Goal: Task Accomplishment & Management: Complete application form

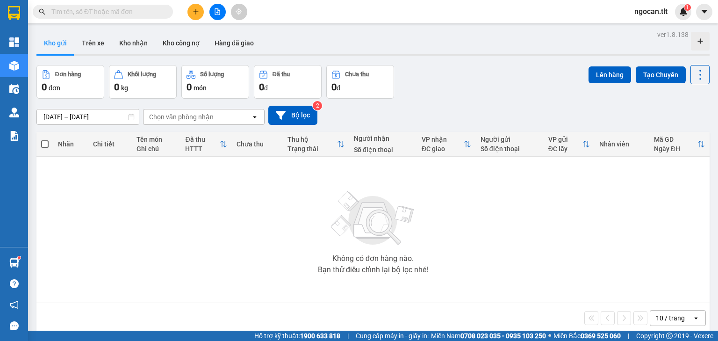
click at [204, 9] on div at bounding box center [217, 12] width 70 height 16
click at [198, 12] on icon "plus" at bounding box center [196, 11] width 7 height 7
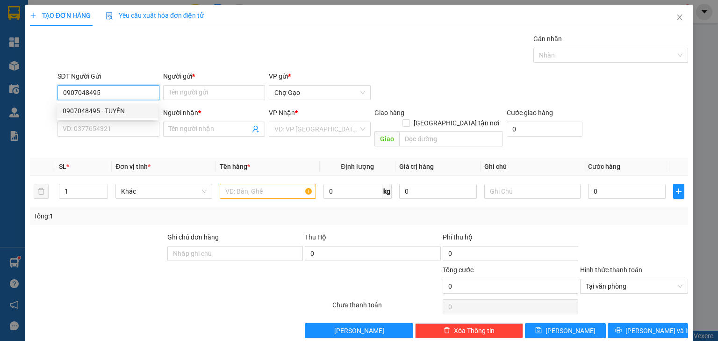
drag, startPoint x: 103, startPoint y: 114, endPoint x: 160, endPoint y: 111, distance: 57.6
click at [108, 113] on div "0907048495 - TUYỀN" at bounding box center [108, 111] width 90 height 10
type input "0907048495"
click at [218, 93] on input "Người gửi *" at bounding box center [214, 92] width 102 height 15
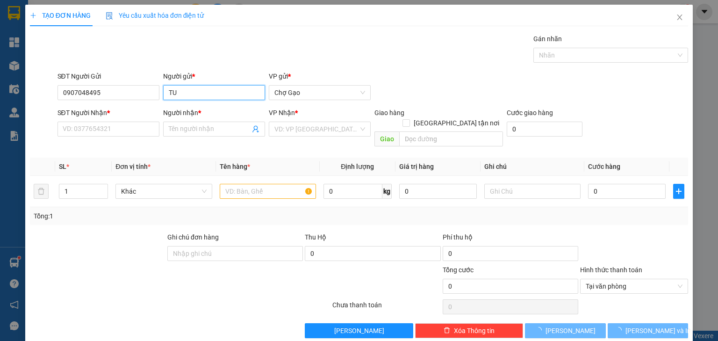
type input "T"
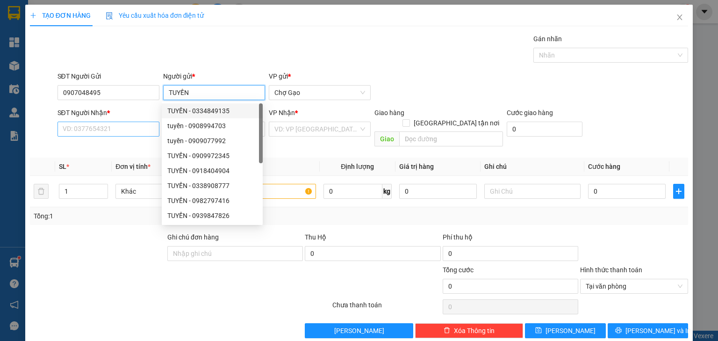
type input "TUYỀN"
click at [114, 128] on input "SĐT Người Nhận *" at bounding box center [109, 129] width 102 height 15
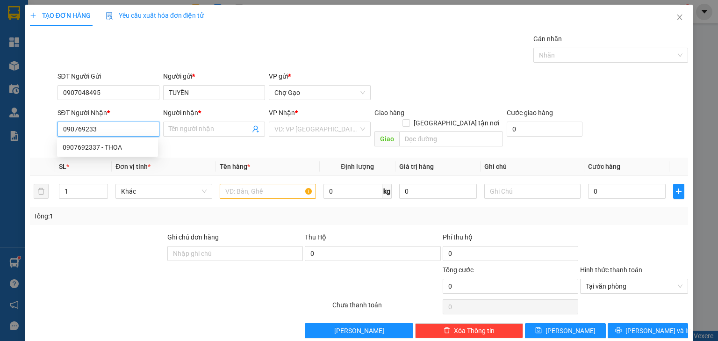
type input "0907692337"
click at [131, 145] on div "0907692337 - THOA" at bounding box center [108, 147] width 90 height 10
type input "THOA"
type input "0907692337"
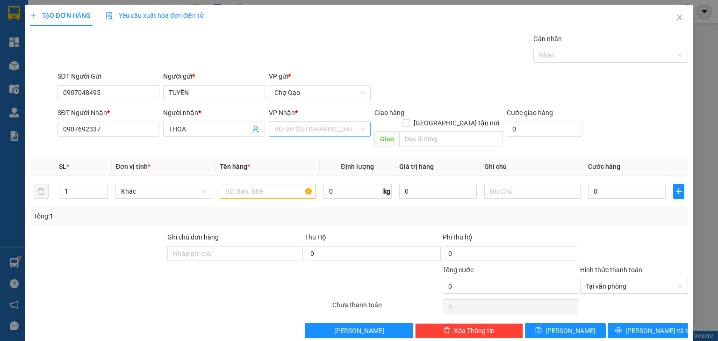
click at [290, 124] on input "search" at bounding box center [317, 129] width 84 height 14
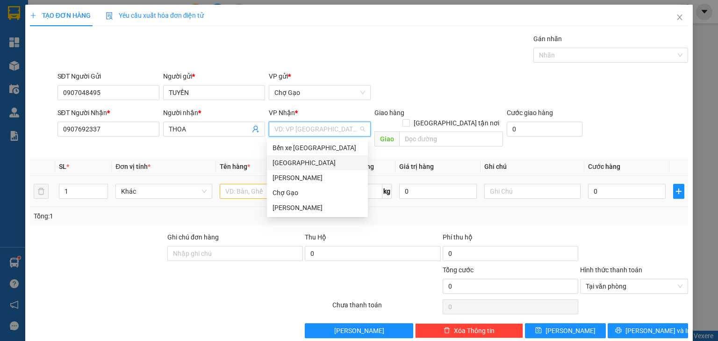
click at [287, 168] on div "[GEOGRAPHIC_DATA]" at bounding box center [317, 162] width 101 height 15
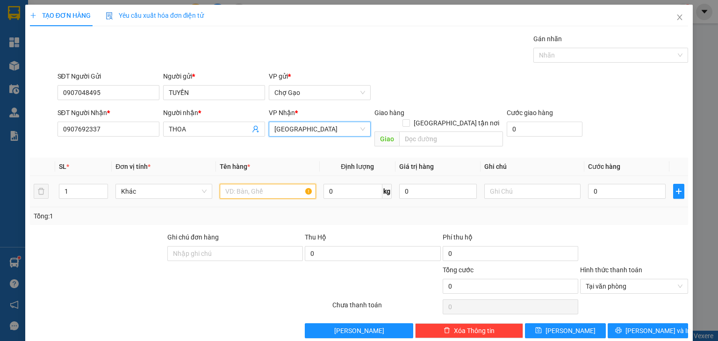
click at [271, 184] on input "text" at bounding box center [268, 191] width 96 height 15
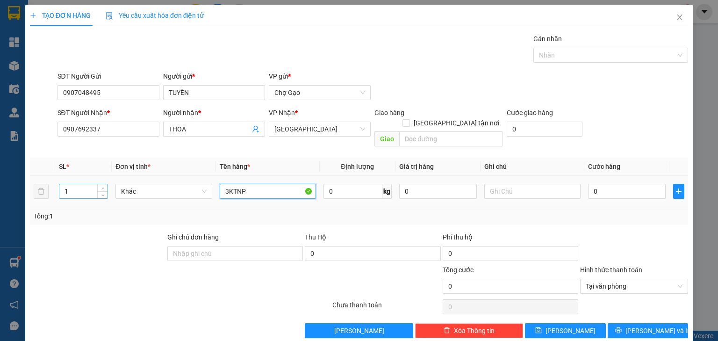
type input "3KTNP"
click at [40, 183] on tr "1 Khác 3KTNP 0 kg 0 0" at bounding box center [359, 191] width 659 height 31
type input "3"
click at [634, 185] on input "0" at bounding box center [627, 191] width 78 height 15
type input "1"
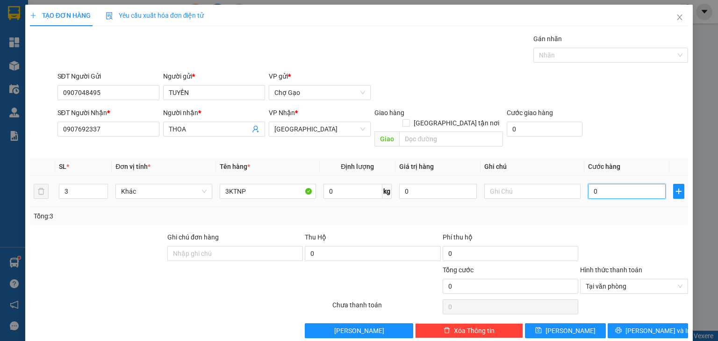
type input "1"
type input "10"
type input "100"
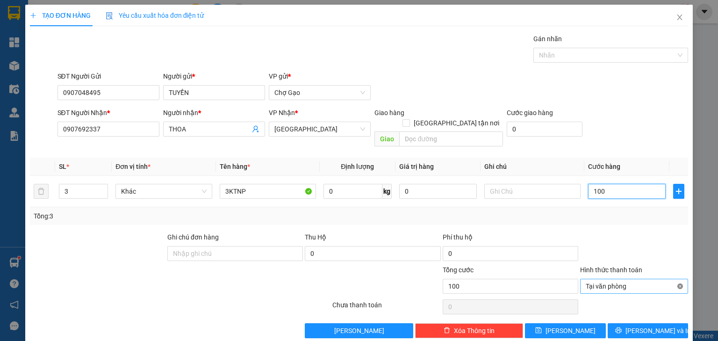
type input "100"
type input "100.000"
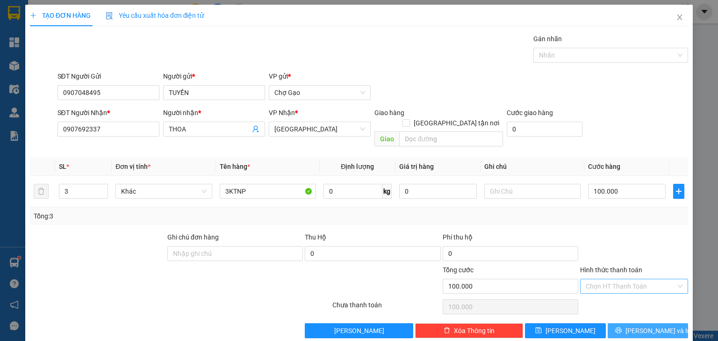
drag, startPoint x: 650, startPoint y: 333, endPoint x: 649, endPoint y: 322, distance: 10.8
click at [650, 332] on div "TẠO ĐƠN HÀNG Yêu cầu xuất hóa đơn điện tử Transit Pickup Surcharge Ids Transit …" at bounding box center [359, 175] width 668 height 341
click at [650, 326] on span "[PERSON_NAME] và In" at bounding box center [658, 331] width 65 height 10
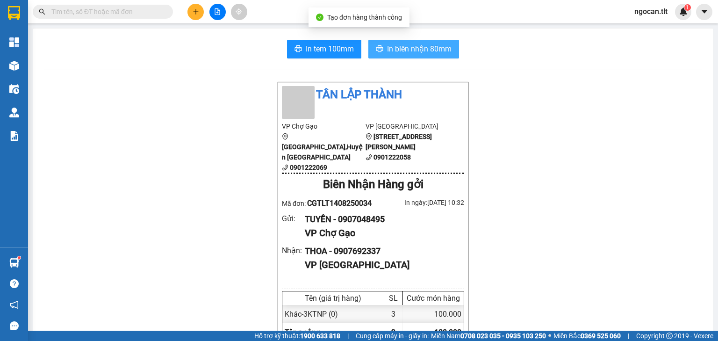
click at [422, 46] on span "In biên nhận 80mm" at bounding box center [419, 49] width 65 height 12
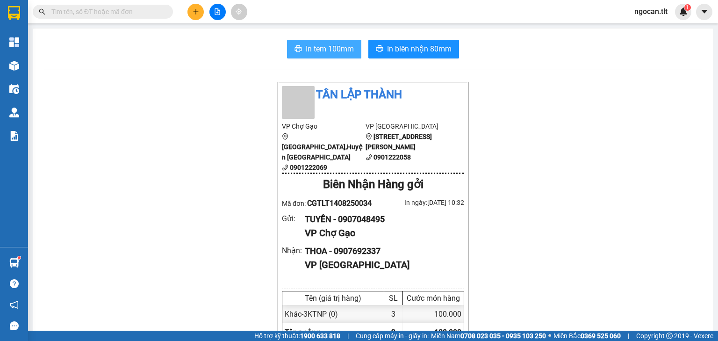
click at [333, 54] on button "In tem 100mm" at bounding box center [324, 49] width 74 height 19
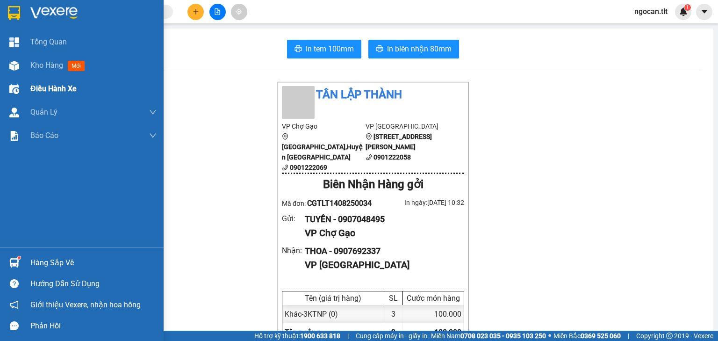
drag, startPoint x: 32, startPoint y: 73, endPoint x: 61, endPoint y: 78, distance: 29.5
click at [32, 73] on div "Kho hàng mới" at bounding box center [93, 65] width 126 height 23
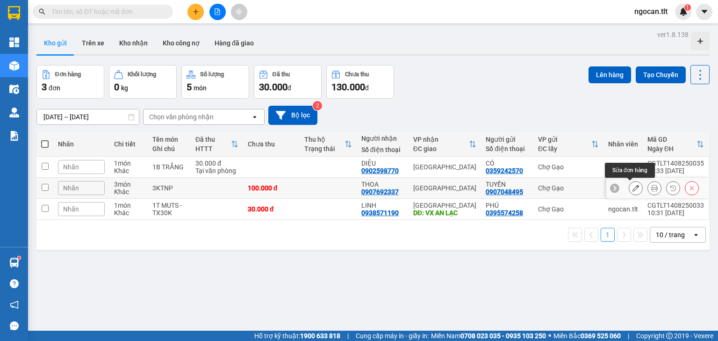
click at [634, 189] on button at bounding box center [636, 188] width 13 height 16
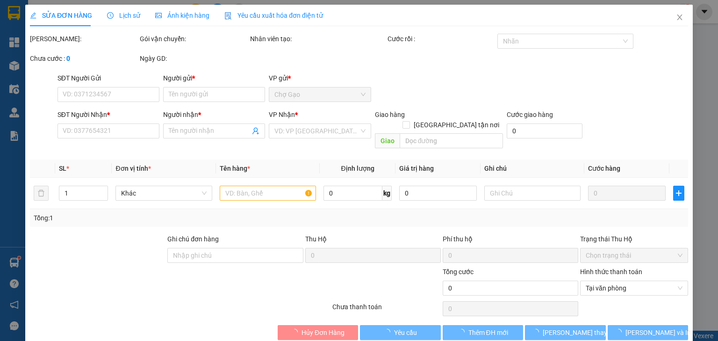
type input "0907048495"
type input "TUYỀN"
type input "0907692337"
type input "THOA"
type input "100.000"
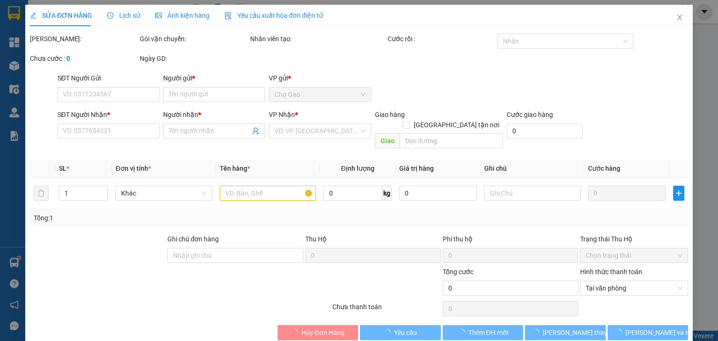
type input "100.000"
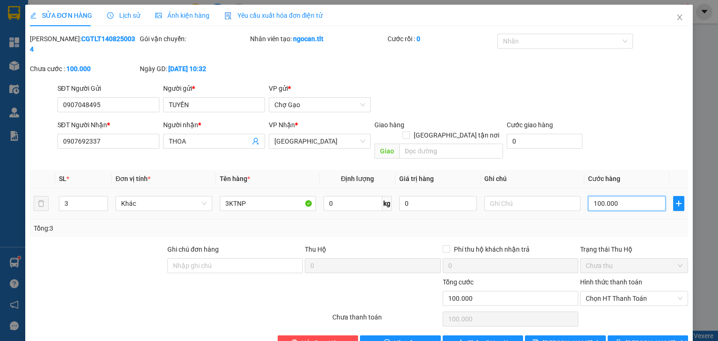
click at [616, 196] on input "100.000" at bounding box center [627, 203] width 78 height 15
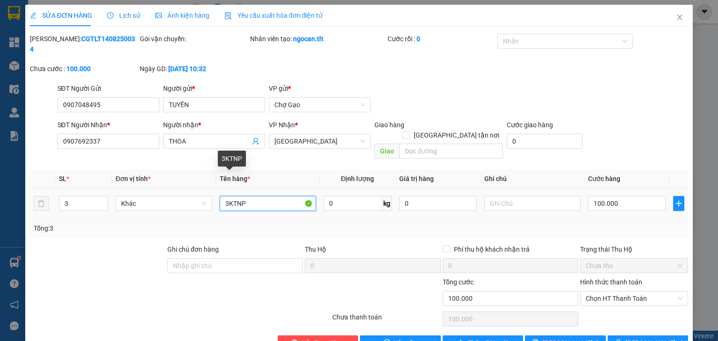
drag, startPoint x: 225, startPoint y: 185, endPoint x: 224, endPoint y: 179, distance: 6.4
click at [220, 196] on input "3KTNP" at bounding box center [268, 203] width 96 height 15
type input "2KTNP"
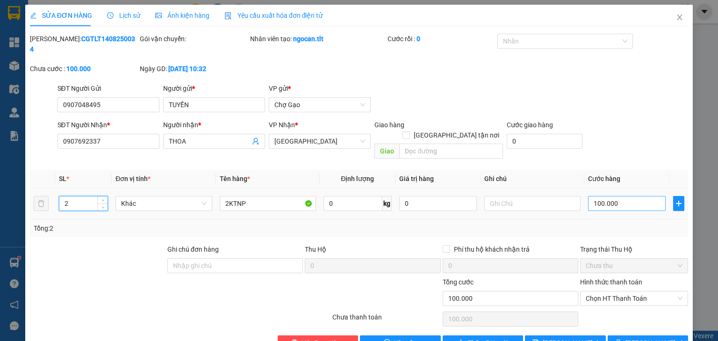
type input "2"
click at [624, 196] on input "100.000" at bounding box center [627, 203] width 78 height 15
type input "7"
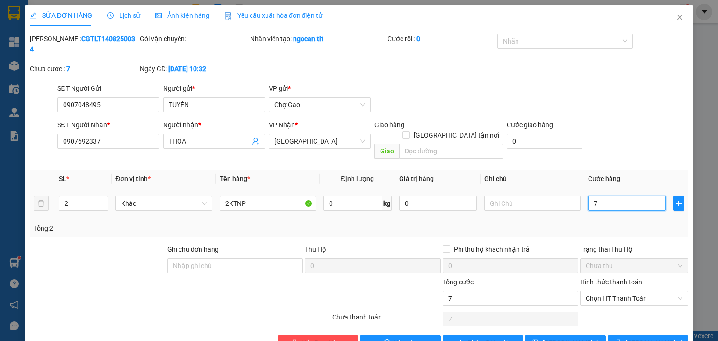
type input "70"
type input "70.000"
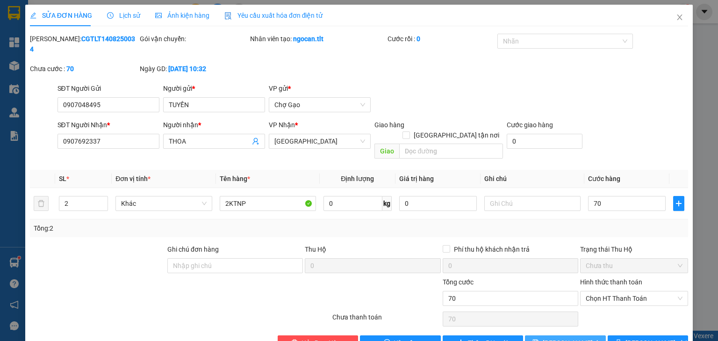
type input "70.000"
click at [561, 338] on span "[PERSON_NAME] thay đổi" at bounding box center [580, 343] width 75 height 10
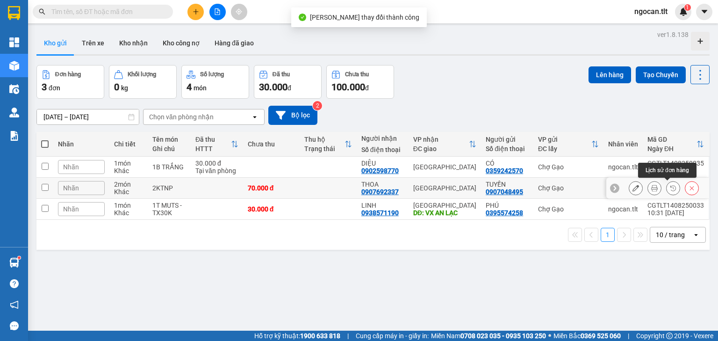
click at [652, 188] on icon at bounding box center [655, 188] width 7 height 7
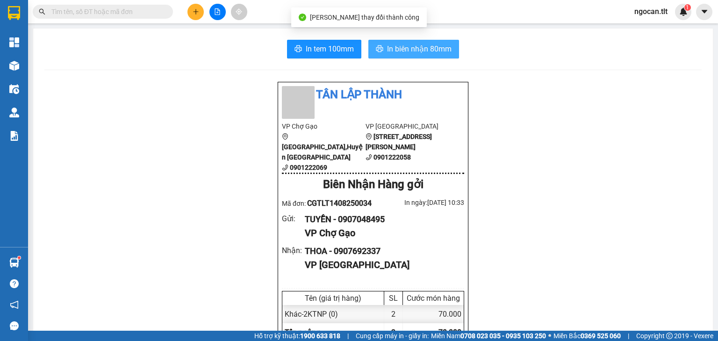
drag, startPoint x: 427, startPoint y: 45, endPoint x: 428, endPoint y: 51, distance: 5.8
click at [426, 45] on span "In biên nhận 80mm" at bounding box center [419, 49] width 65 height 12
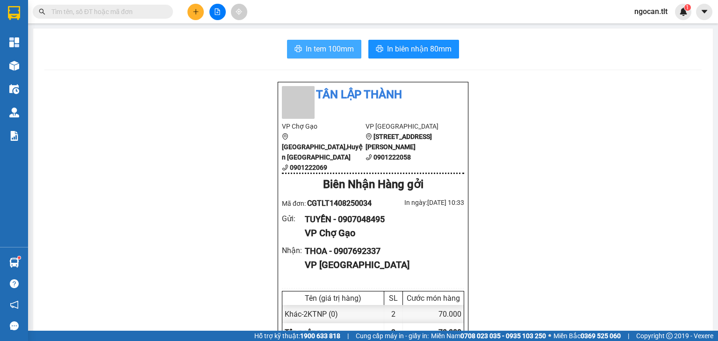
click at [336, 46] on span "In tem 100mm" at bounding box center [330, 49] width 48 height 12
click at [202, 10] on button at bounding box center [196, 12] width 16 height 16
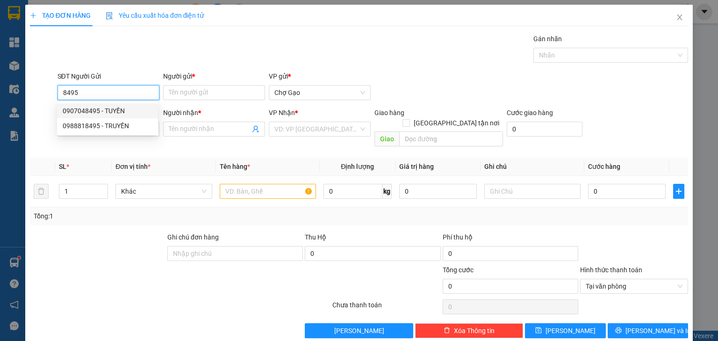
drag, startPoint x: 117, startPoint y: 114, endPoint x: 125, endPoint y: 114, distance: 8.0
click at [118, 114] on div "0907048495 - TUYỀN" at bounding box center [108, 111] width 90 height 10
type input "0907048495"
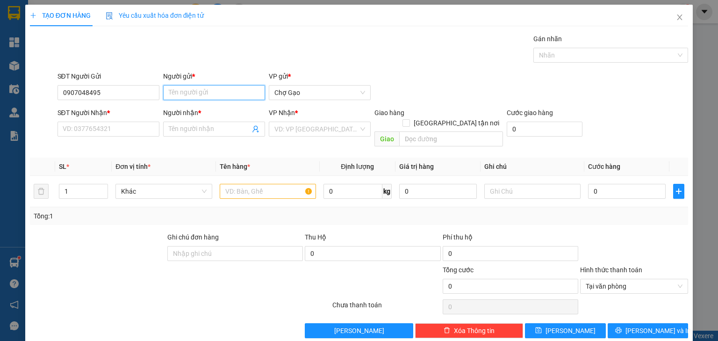
click at [192, 94] on input "Người gửi *" at bounding box center [214, 92] width 102 height 15
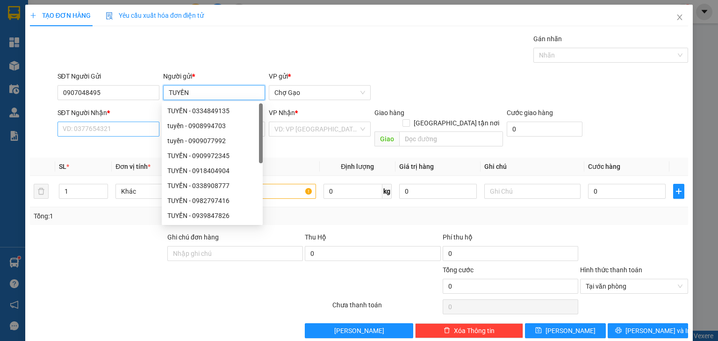
type input "TUYỀN"
click at [120, 126] on input "SĐT Người Nhận *" at bounding box center [109, 129] width 102 height 15
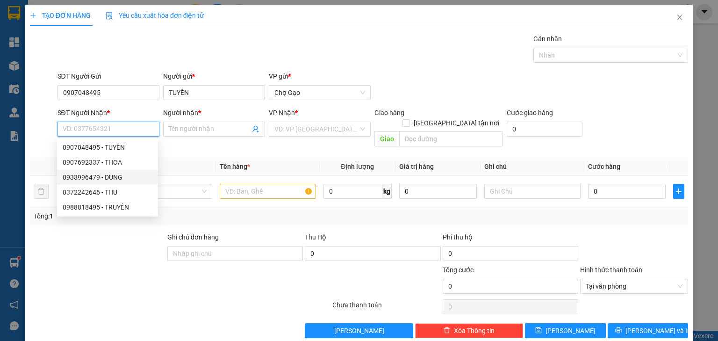
drag, startPoint x: 128, startPoint y: 178, endPoint x: 144, endPoint y: 177, distance: 16.4
click at [128, 178] on div "0933996479 - DUNG" at bounding box center [108, 177] width 90 height 10
type input "0933996479"
type input "DUNG"
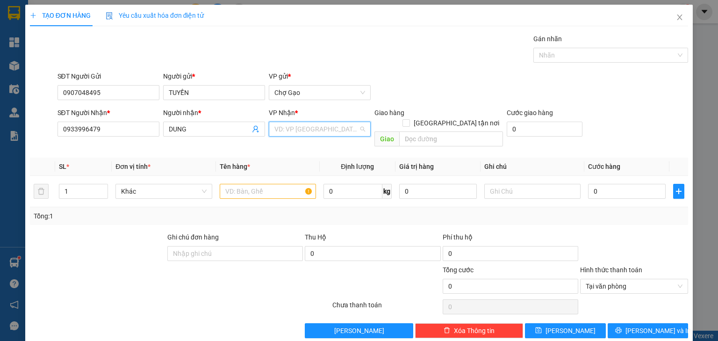
click at [330, 129] on input "search" at bounding box center [317, 129] width 84 height 14
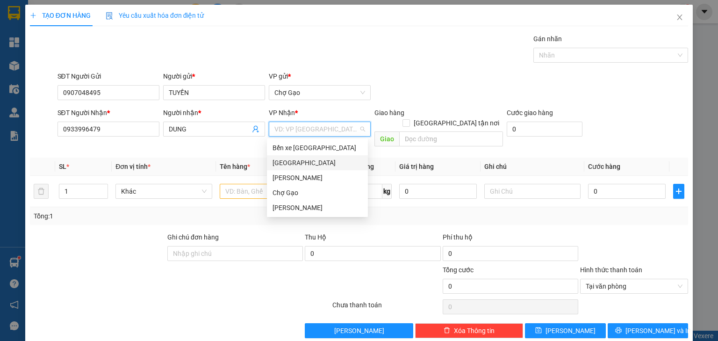
click at [292, 165] on div "[GEOGRAPHIC_DATA]" at bounding box center [318, 163] width 90 height 10
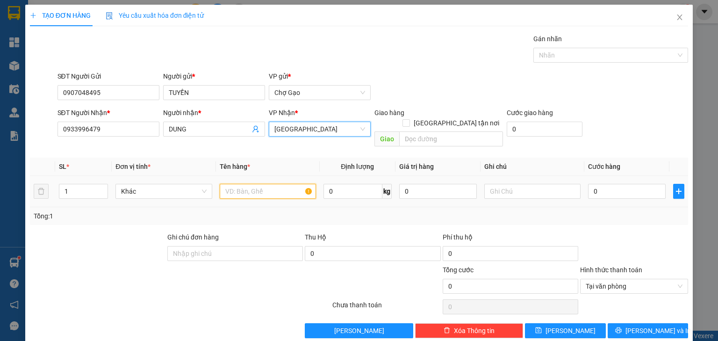
click at [245, 184] on input "text" at bounding box center [268, 191] width 96 height 15
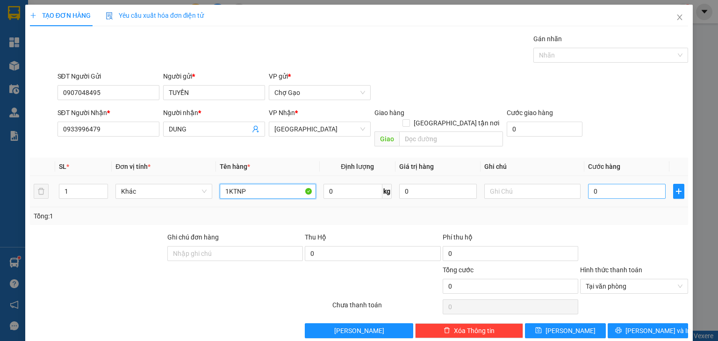
type input "1KTNP"
drag, startPoint x: 627, startPoint y: 184, endPoint x: 619, endPoint y: 178, distance: 9.4
click at [626, 184] on input "0" at bounding box center [627, 191] width 78 height 15
type input "3"
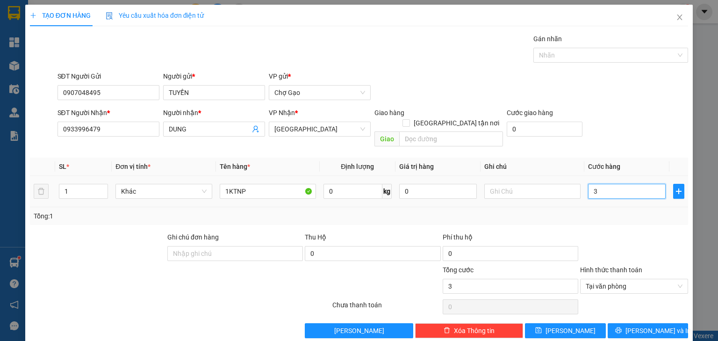
type input "30"
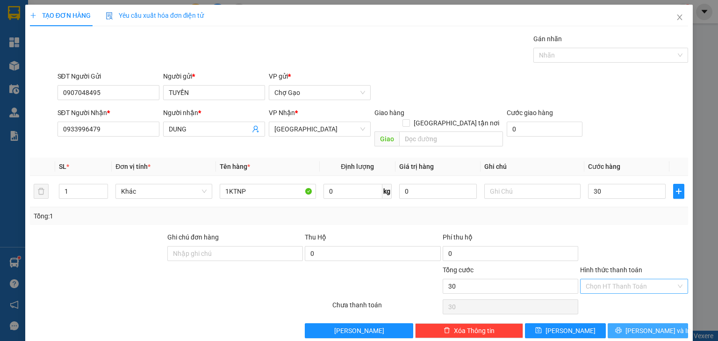
type input "30.000"
click at [672, 323] on button "[PERSON_NAME] và In" at bounding box center [648, 330] width 81 height 15
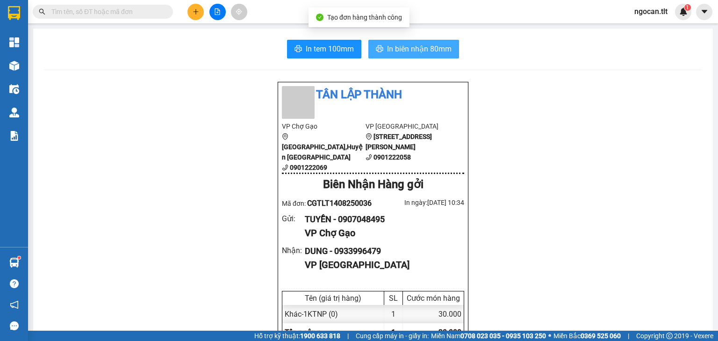
click at [406, 54] on span "In biên nhận 80mm" at bounding box center [419, 49] width 65 height 12
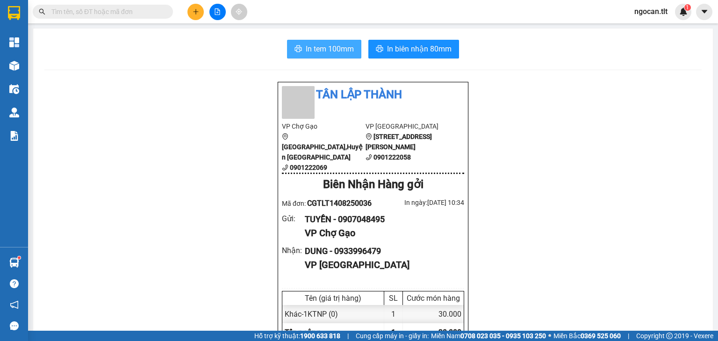
click at [319, 44] on span "In tem 100mm" at bounding box center [330, 49] width 48 height 12
click at [198, 11] on icon "plus" at bounding box center [196, 11] width 7 height 7
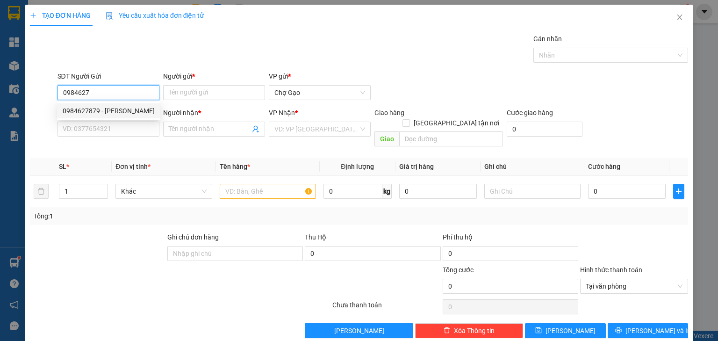
click at [99, 111] on div "0984627879 - [PERSON_NAME]" at bounding box center [109, 111] width 92 height 10
type input "0984627879"
click at [203, 89] on input "Người gửi *" at bounding box center [214, 92] width 102 height 15
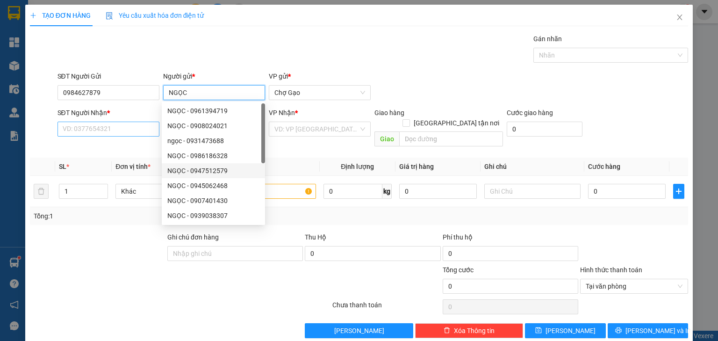
type input "NGỌC"
click at [75, 127] on input "SĐT Người Nhận *" at bounding box center [109, 129] width 102 height 15
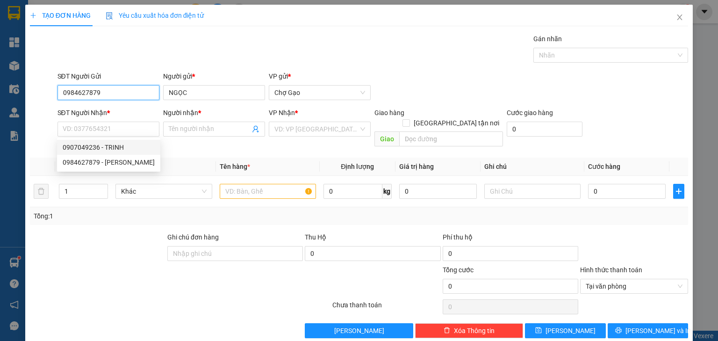
click at [147, 96] on input "0984627879" at bounding box center [109, 92] width 102 height 15
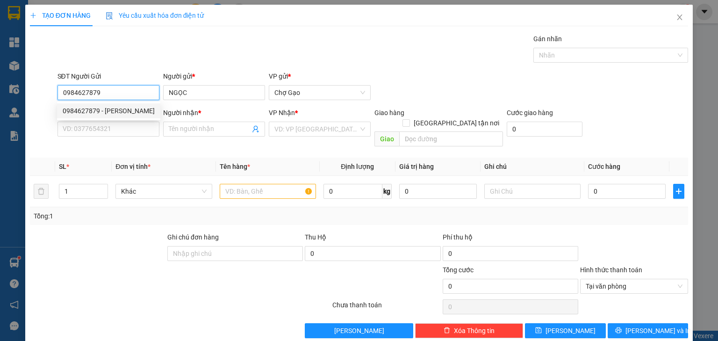
drag, startPoint x: 109, startPoint y: 89, endPoint x: 0, endPoint y: 80, distance: 109.3
click at [33, 82] on div "SĐT Người Gửi 0984627879 Người gửi * NGỌC VP gửi * Chợ Gạo" at bounding box center [359, 87] width 660 height 33
click at [158, 115] on body "Kết quả tìm kiếm ( 0 ) Bộ lọc Gửi 3 ngày gần nhất No Data ngocan.tlt 1 Tổng Qua…" at bounding box center [359, 170] width 718 height 341
click at [123, 109] on div "0964627896 - DUYÊN" at bounding box center [108, 111] width 90 height 10
type input "0964627896"
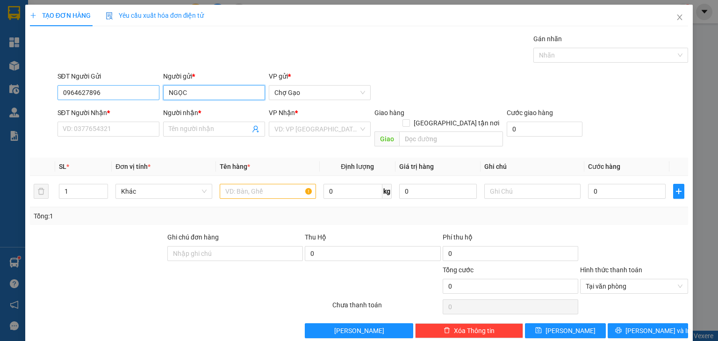
drag, startPoint x: 192, startPoint y: 90, endPoint x: 88, endPoint y: 96, distance: 104.0
click at [99, 94] on div "SĐT Người Gửi 0964627896 Người gửi * [PERSON_NAME] gửi * Chợ Gạo" at bounding box center [373, 87] width 635 height 33
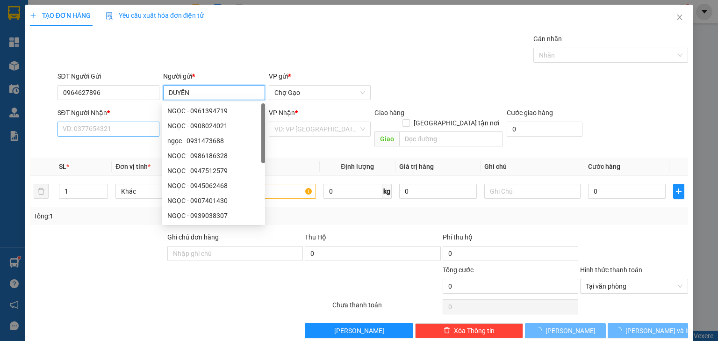
type input "DUYÊN"
click at [95, 132] on input "SĐT Người Nhận *" at bounding box center [109, 129] width 102 height 15
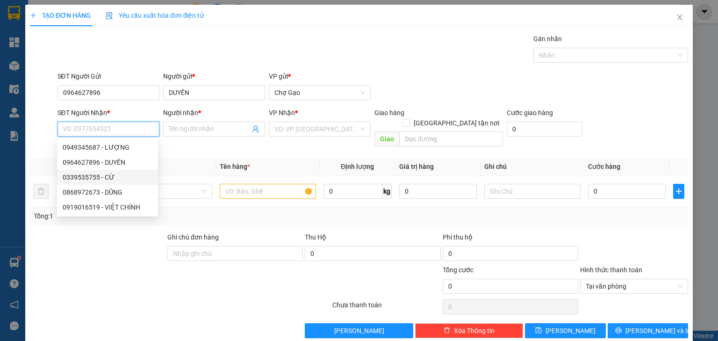
click at [112, 176] on div "0339535755 - CỪ" at bounding box center [108, 177] width 90 height 10
type input "0339535755"
type input "CỪ"
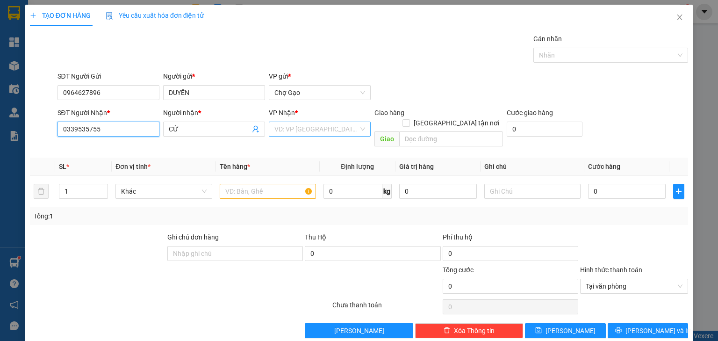
click at [304, 131] on span at bounding box center [317, 129] width 84 height 14
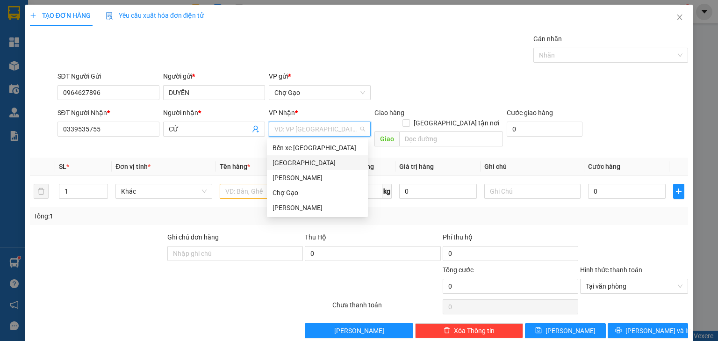
click at [285, 167] on div "[GEOGRAPHIC_DATA]" at bounding box center [318, 163] width 90 height 10
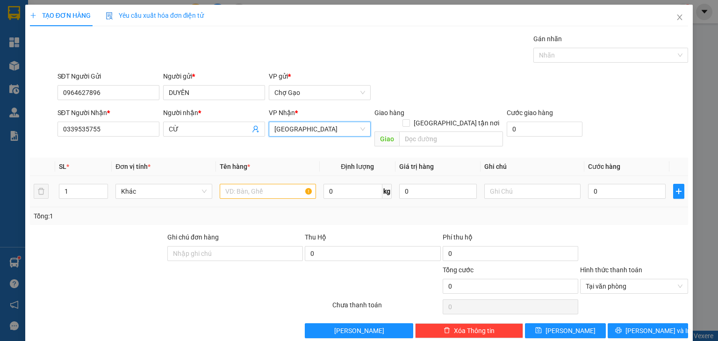
click at [266, 187] on div at bounding box center [268, 191] width 96 height 19
click at [266, 187] on input "text" at bounding box center [268, 191] width 96 height 15
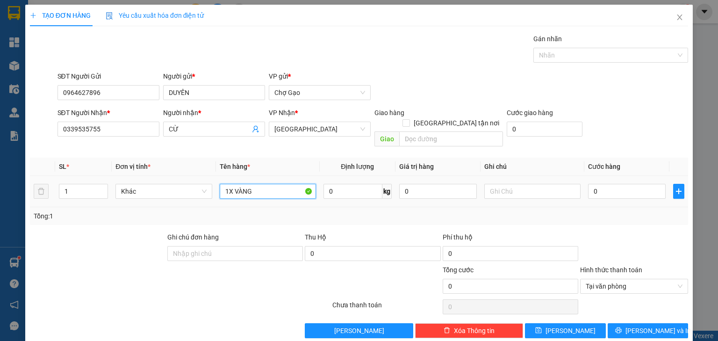
type input "1X VÀNG"
click at [601, 188] on div "0" at bounding box center [627, 191] width 78 height 19
drag, startPoint x: 610, startPoint y: 183, endPoint x: 606, endPoint y: 189, distance: 7.8
click at [610, 184] on input "0" at bounding box center [627, 191] width 78 height 15
type input "2"
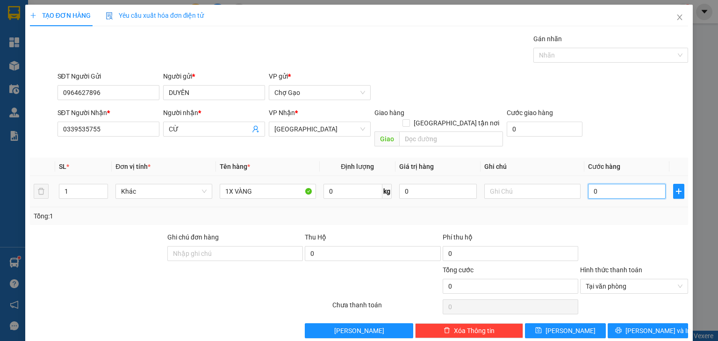
type input "2"
type input "25"
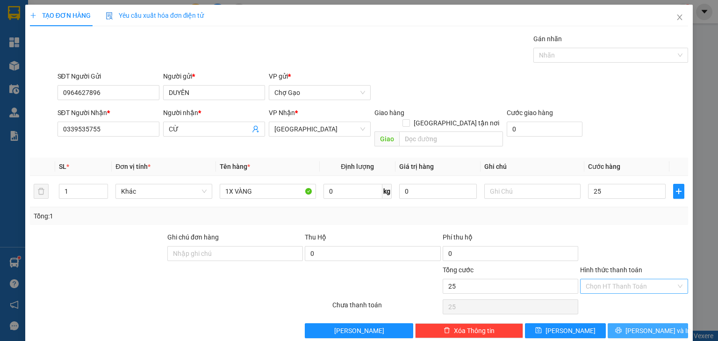
type input "25.000"
click at [622, 327] on icon "printer" at bounding box center [619, 330] width 7 height 7
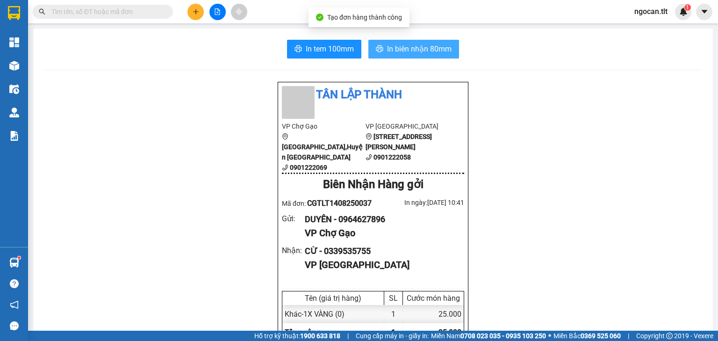
click at [424, 51] on span "In biên nhận 80mm" at bounding box center [419, 49] width 65 height 12
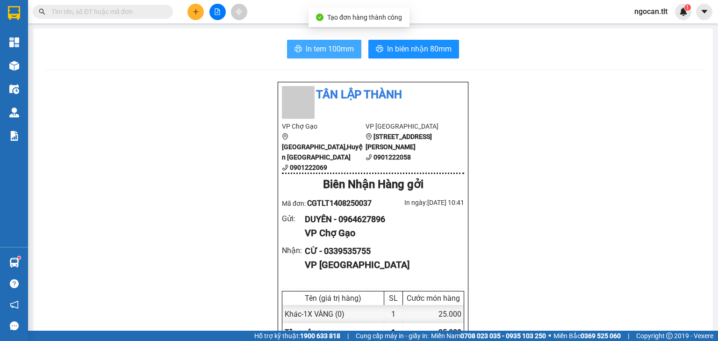
click at [315, 50] on span "In tem 100mm" at bounding box center [330, 49] width 48 height 12
click at [141, 15] on input "text" at bounding box center [106, 12] width 110 height 10
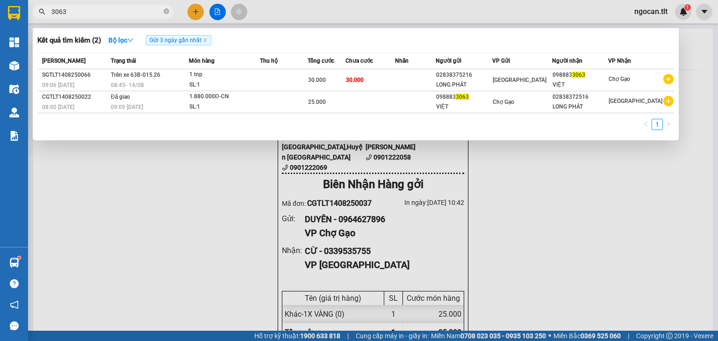
type input "3063"
